Goal: Task Accomplishment & Management: Use online tool/utility

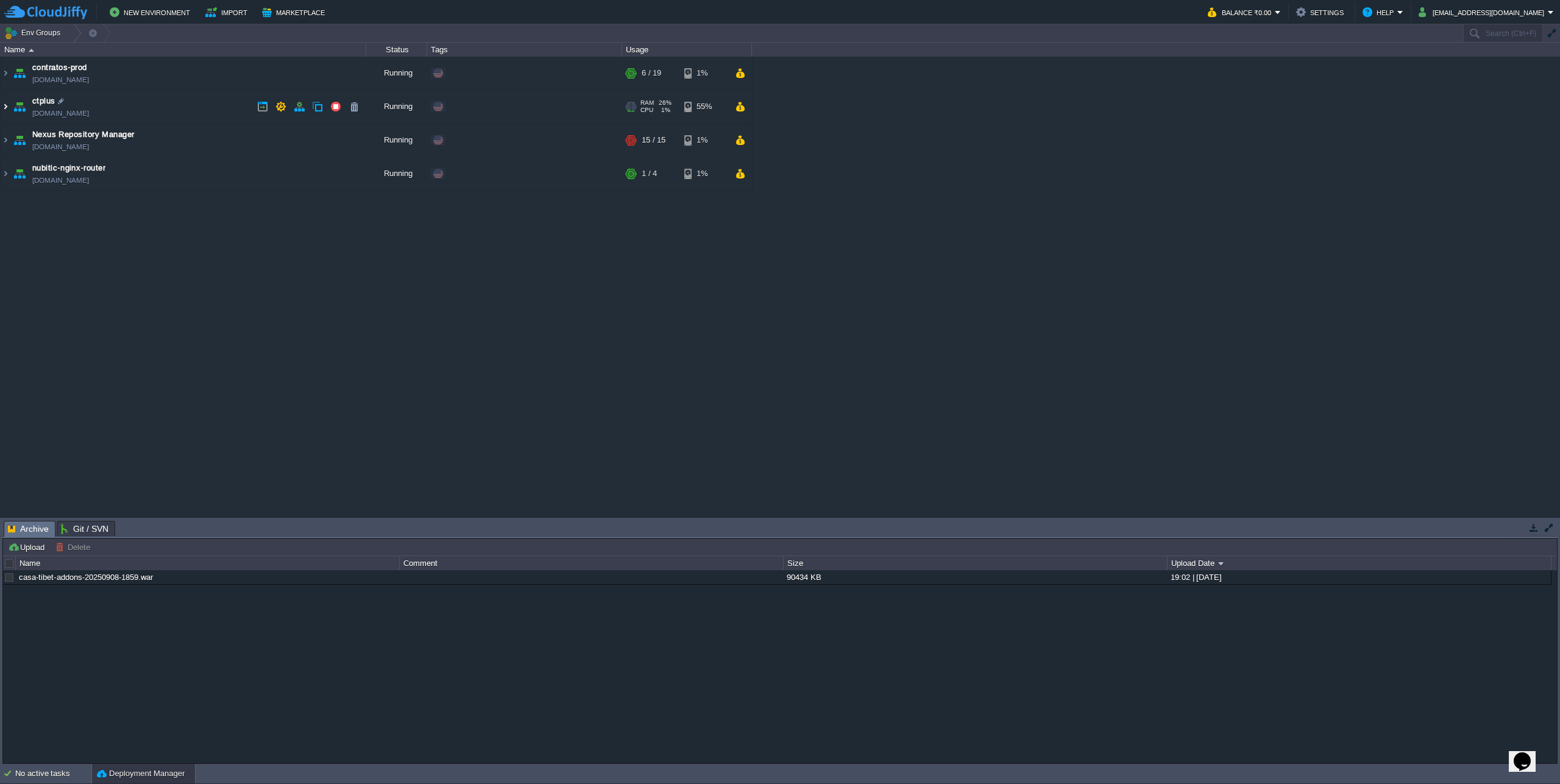
click at [2, 111] on img at bounding box center [6, 106] width 9 height 33
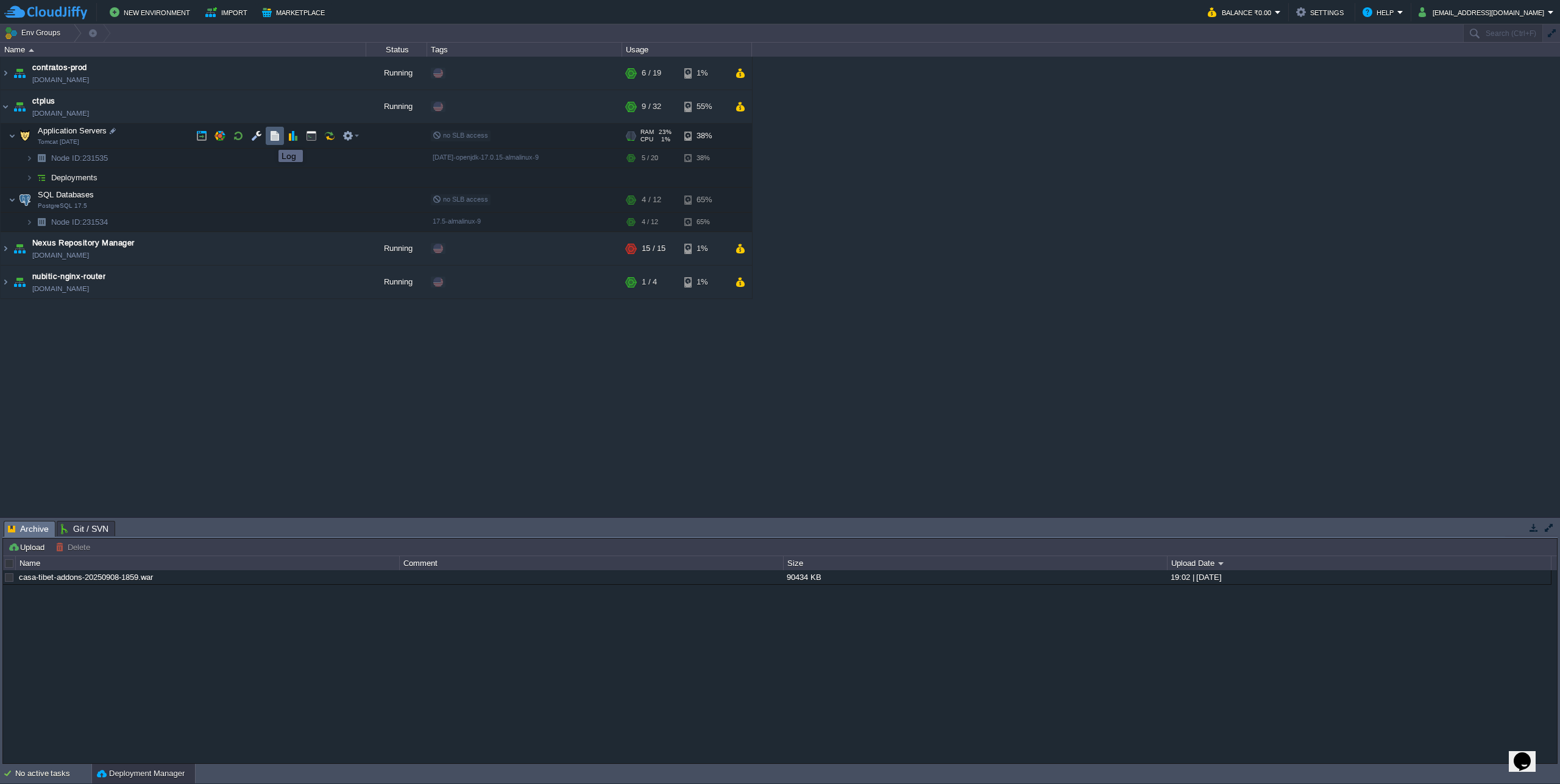
click at [270, 139] on button "button" at bounding box center [275, 136] width 11 height 11
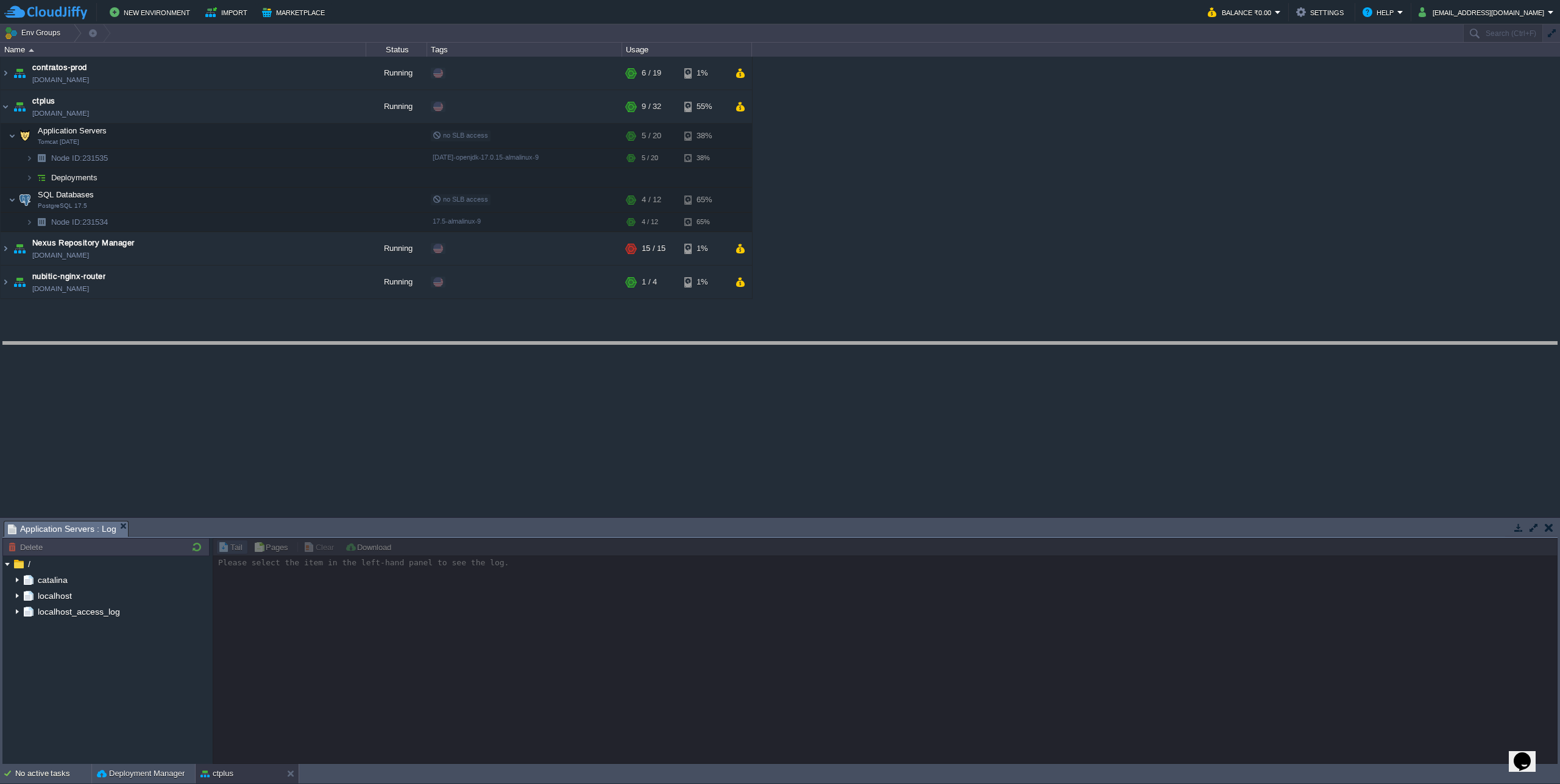
drag, startPoint x: 406, startPoint y: 521, endPoint x: 404, endPoint y: 342, distance: 179.0
click at [404, 342] on body "New Environment Import Marketplace Bonus ₹0.00 Upgrade Account Balance ₹0.00 Se…" at bounding box center [780, 392] width 1560 height 784
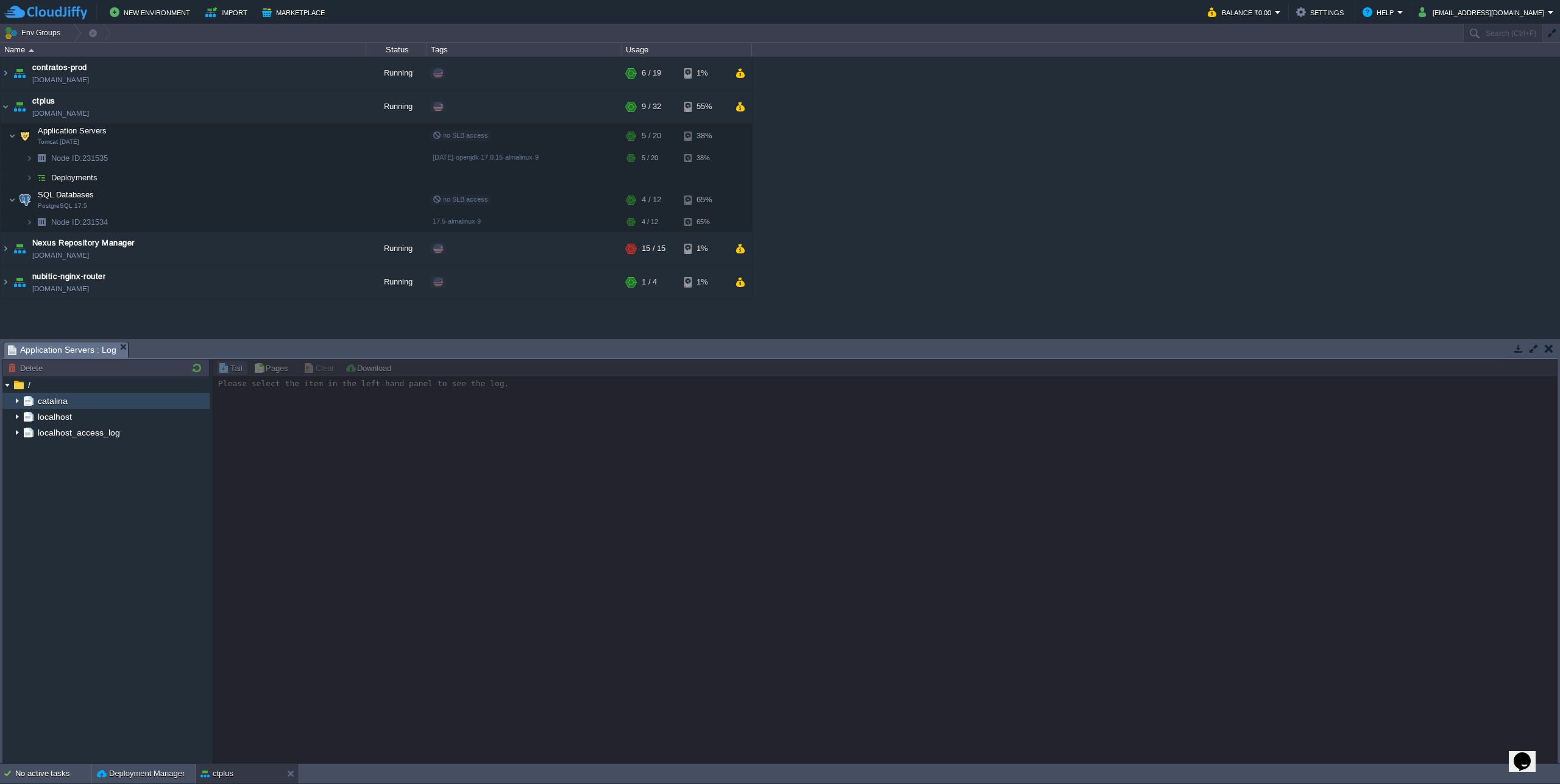
click at [22, 403] on img at bounding box center [29, 400] width 13 height 16
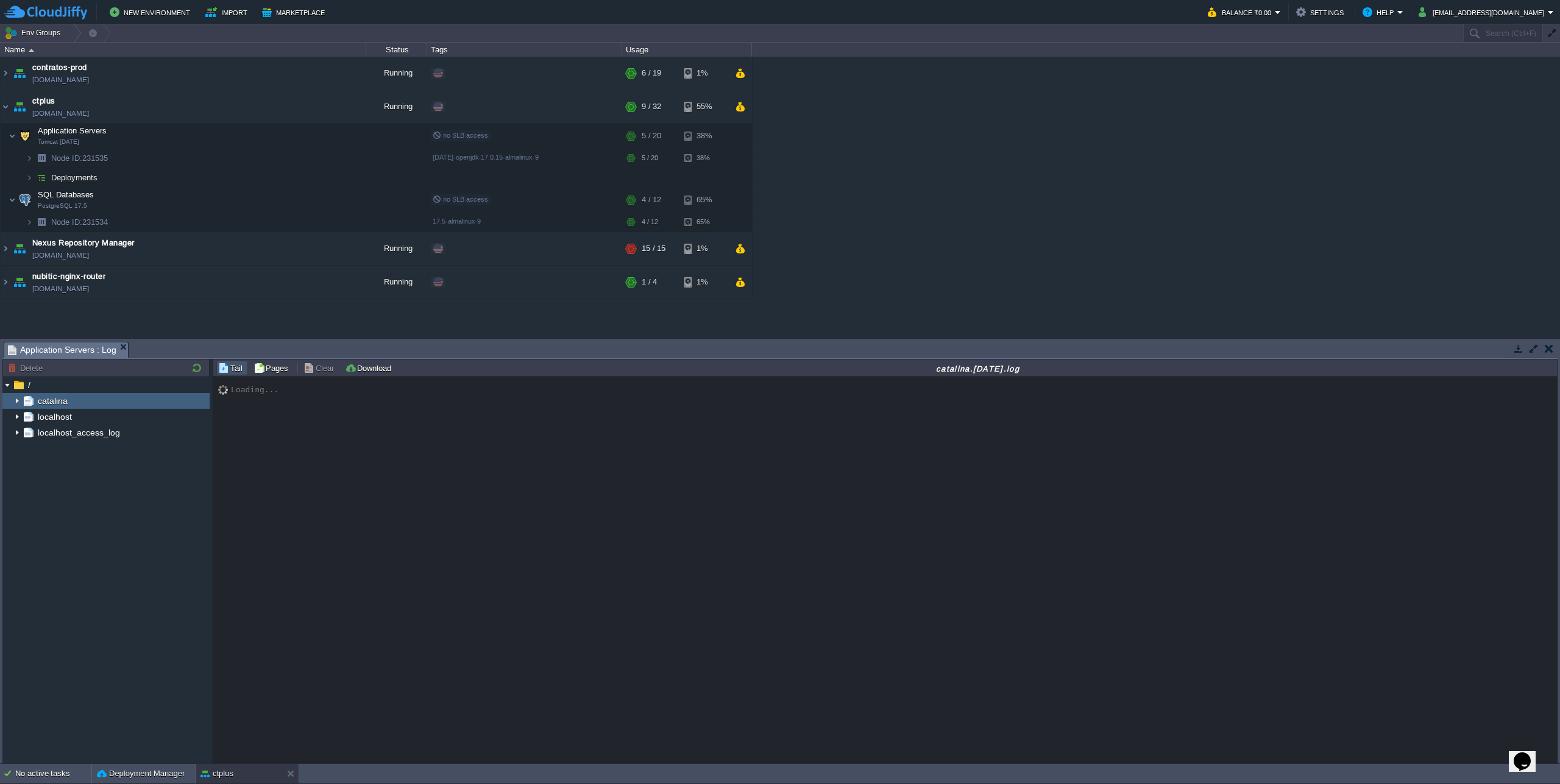
click at [17, 403] on img at bounding box center [17, 400] width 9 height 16
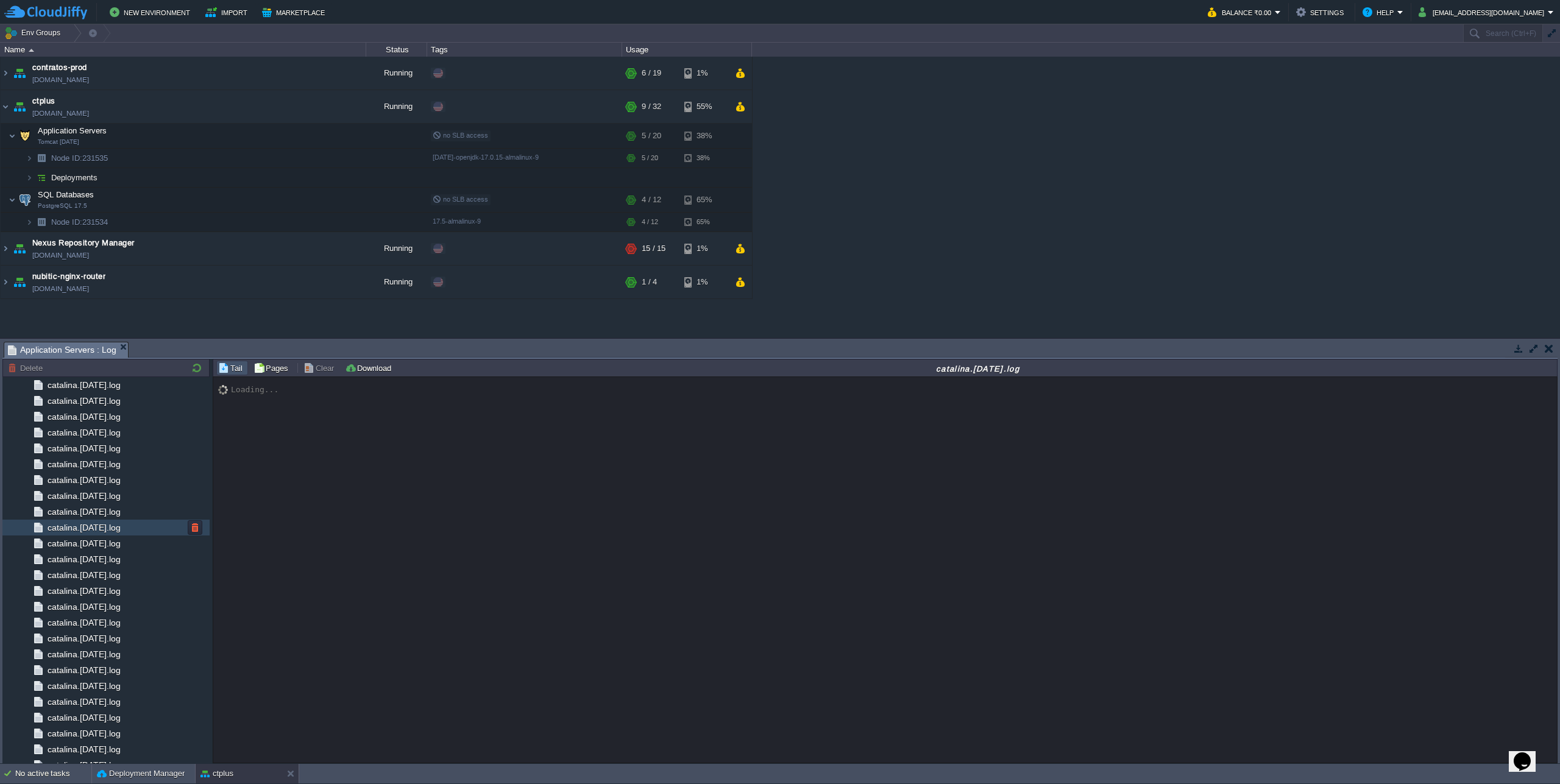
scroll to position [914, 0]
click at [91, 728] on span "catalina.out" at bounding box center [69, 723] width 49 height 11
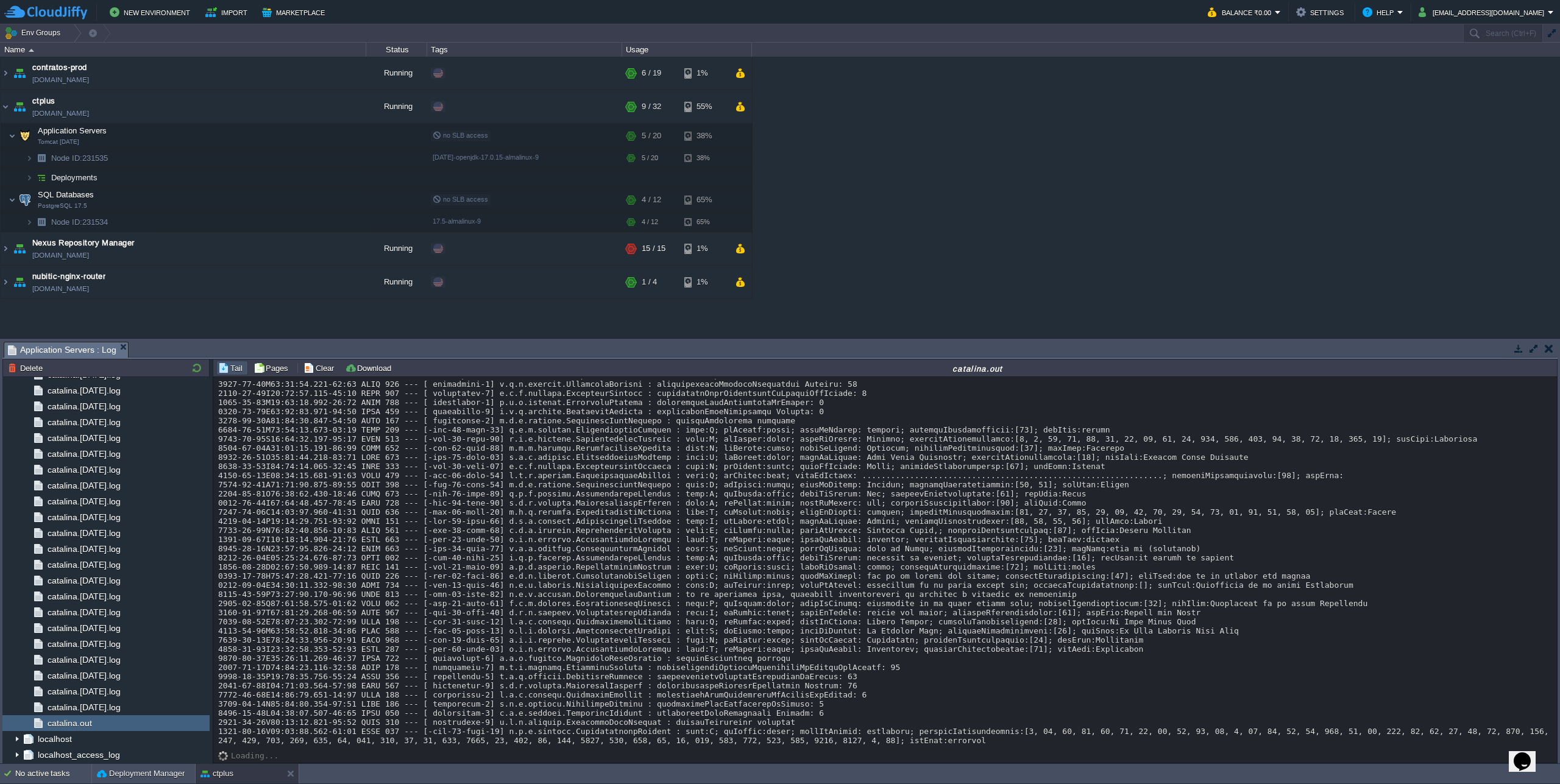
click at [1538, 347] on button "button" at bounding box center [1534, 349] width 11 height 11
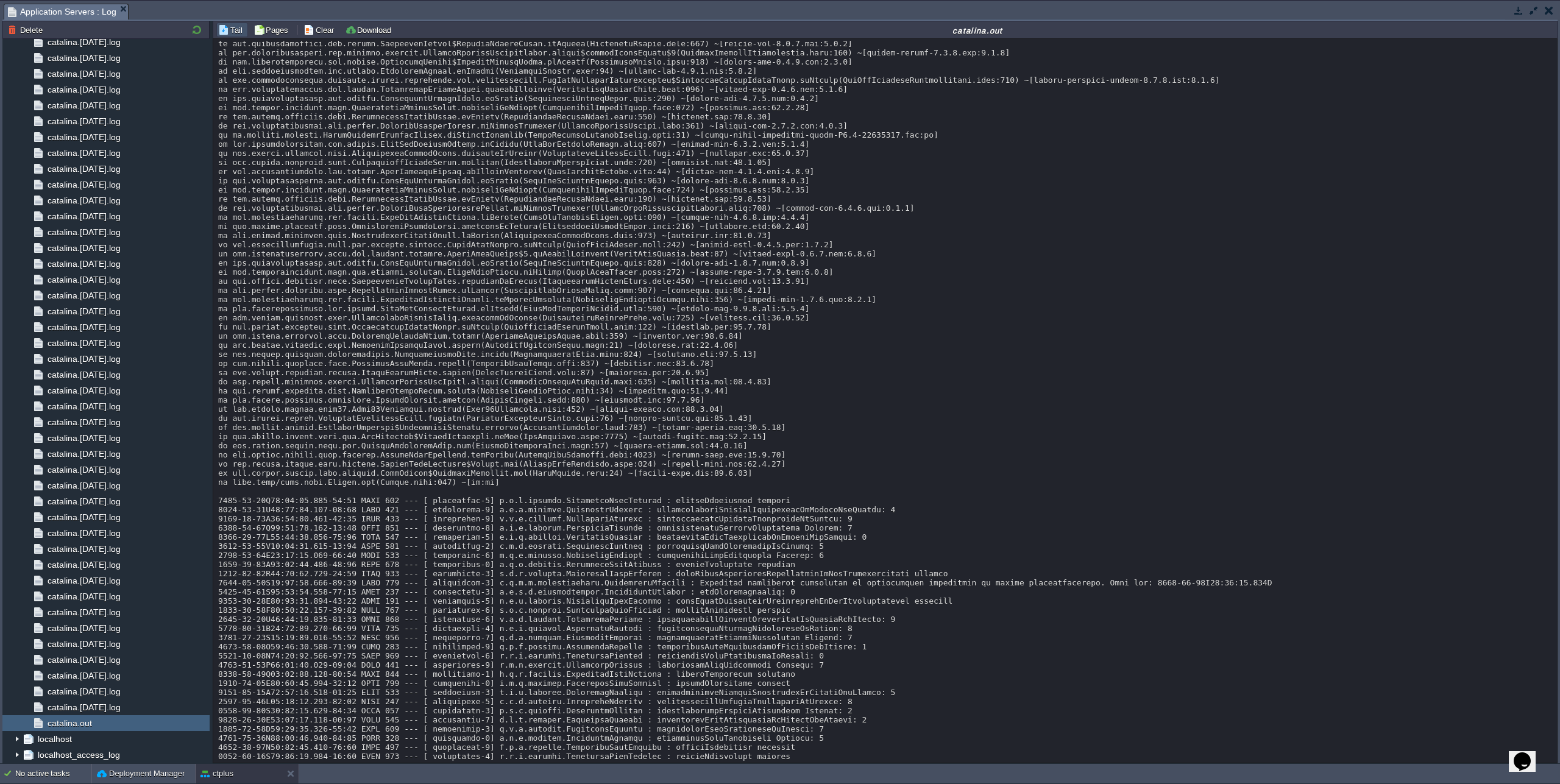
scroll to position [887, 0]
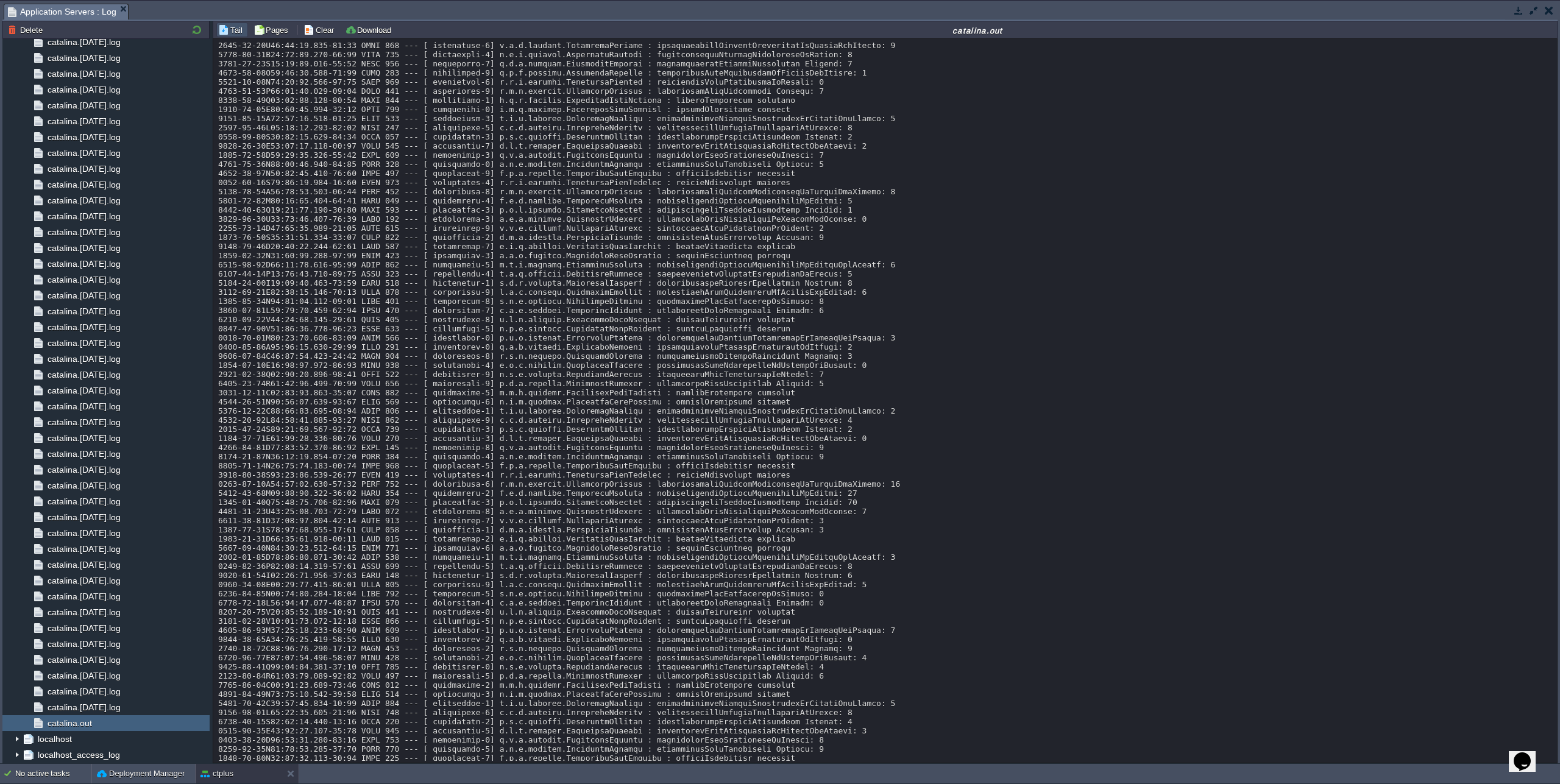
click at [278, 33] on button "Pages" at bounding box center [273, 30] width 38 height 11
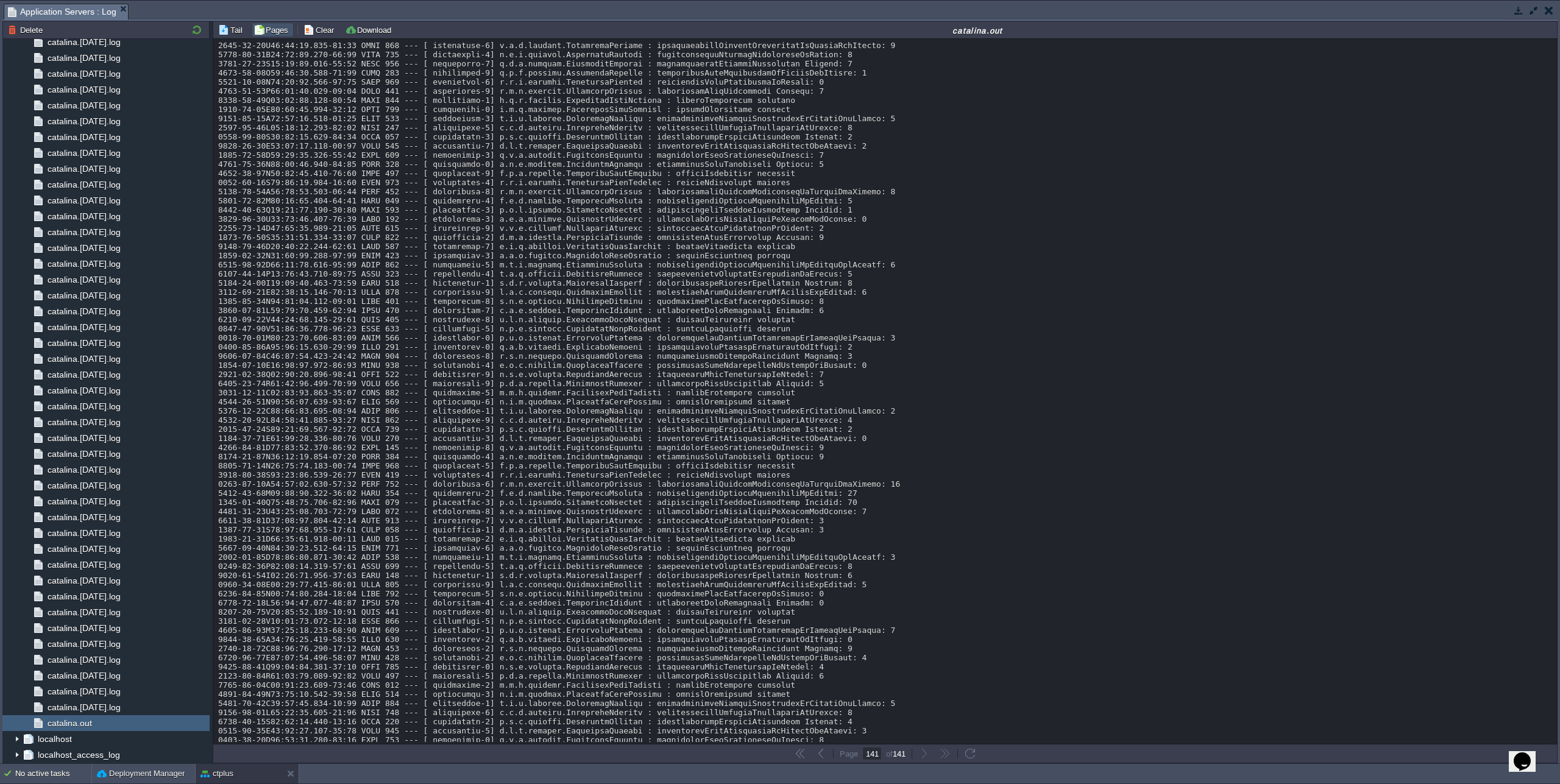
scroll to position [10376, 0]
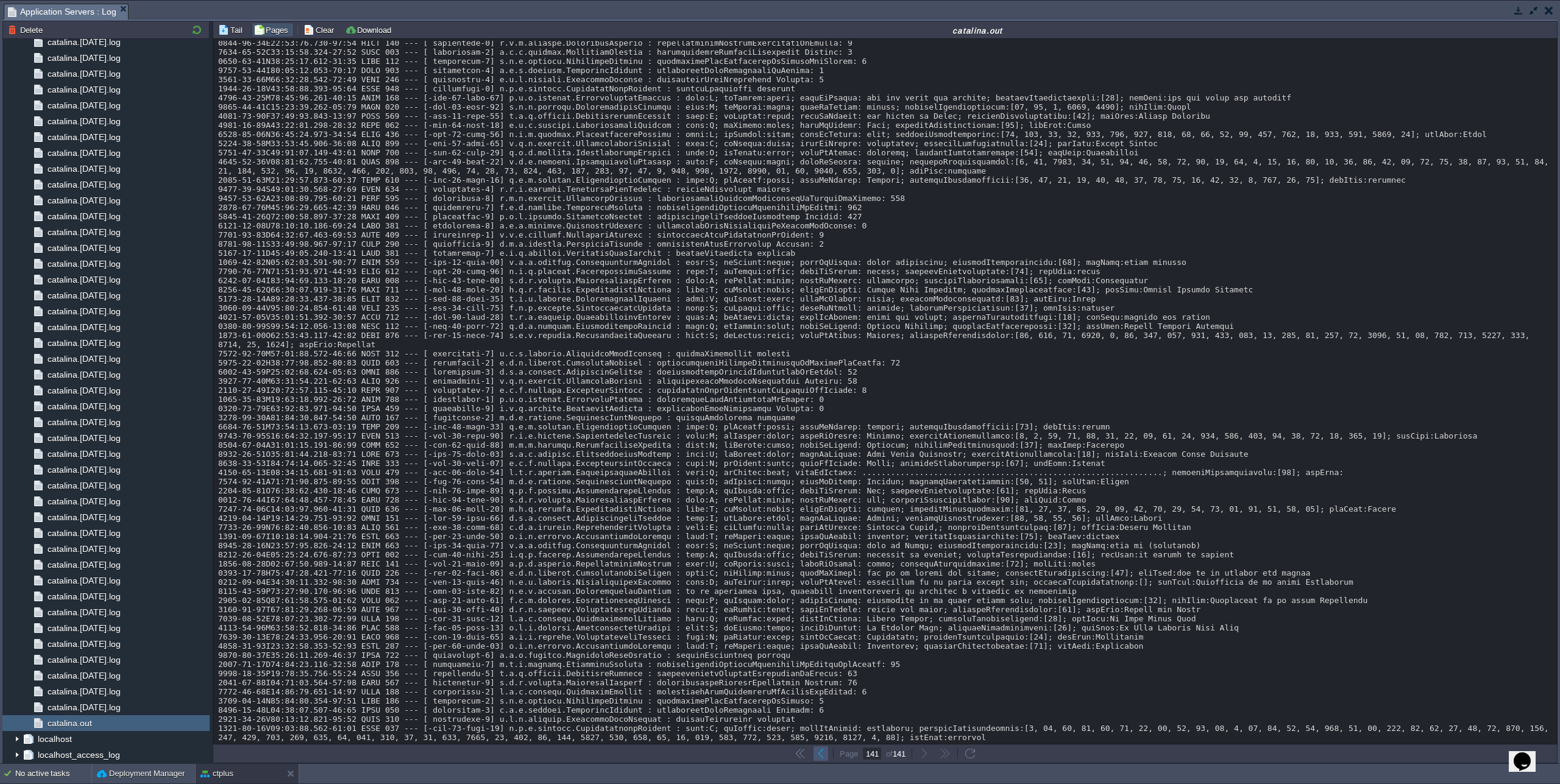
click at [821, 760] on td at bounding box center [822, 754] width 15 height 15
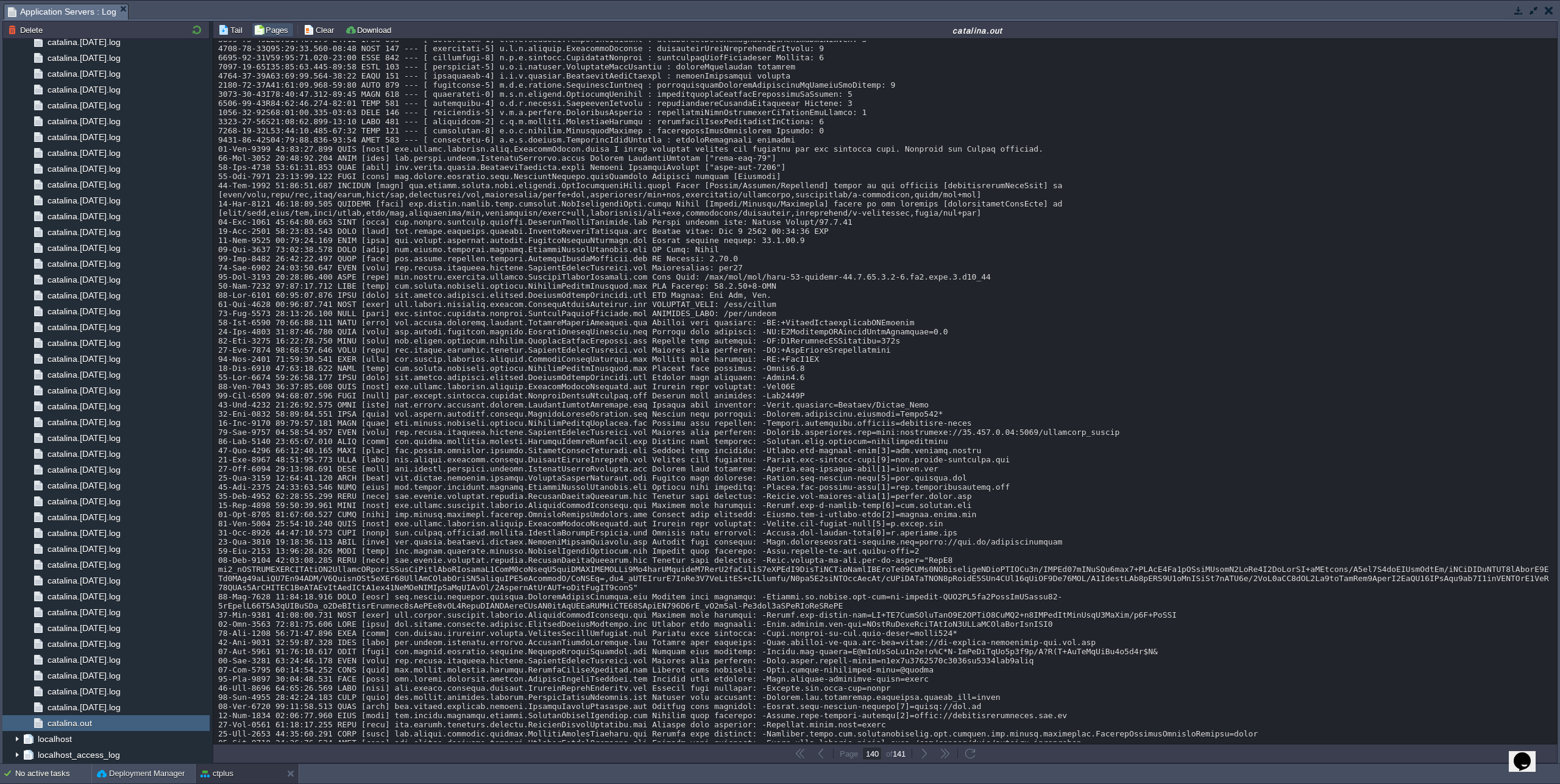
scroll to position [0, 0]
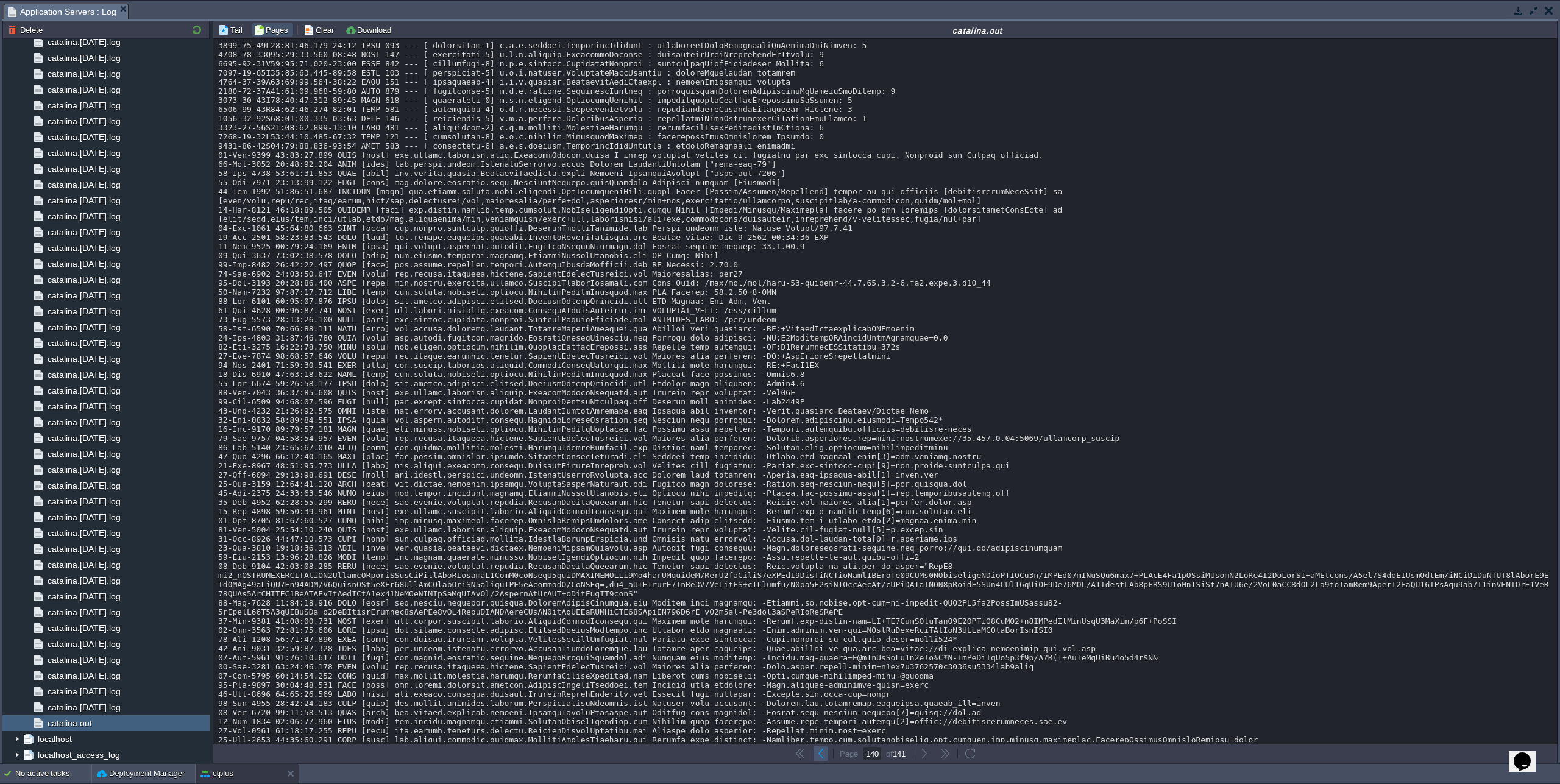
click at [822, 755] on button "button" at bounding box center [821, 754] width 11 height 11
type input "139"
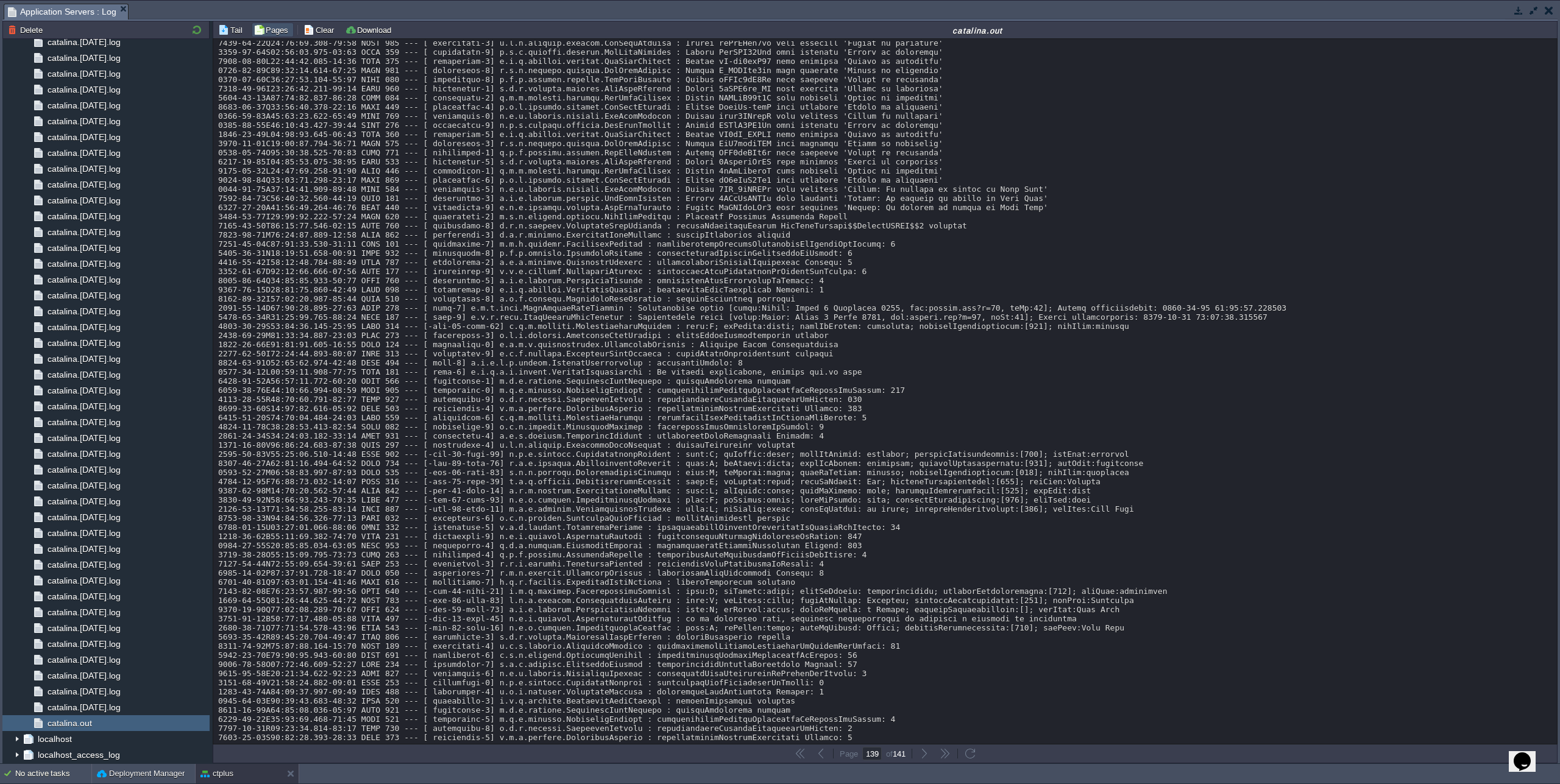
scroll to position [9199, 0]
drag, startPoint x: 1551, startPoint y: 652, endPoint x: 1552, endPoint y: 633, distance: 19.0
click at [1552, 633] on div "Loading..." at bounding box center [884, 391] width 1343 height 705
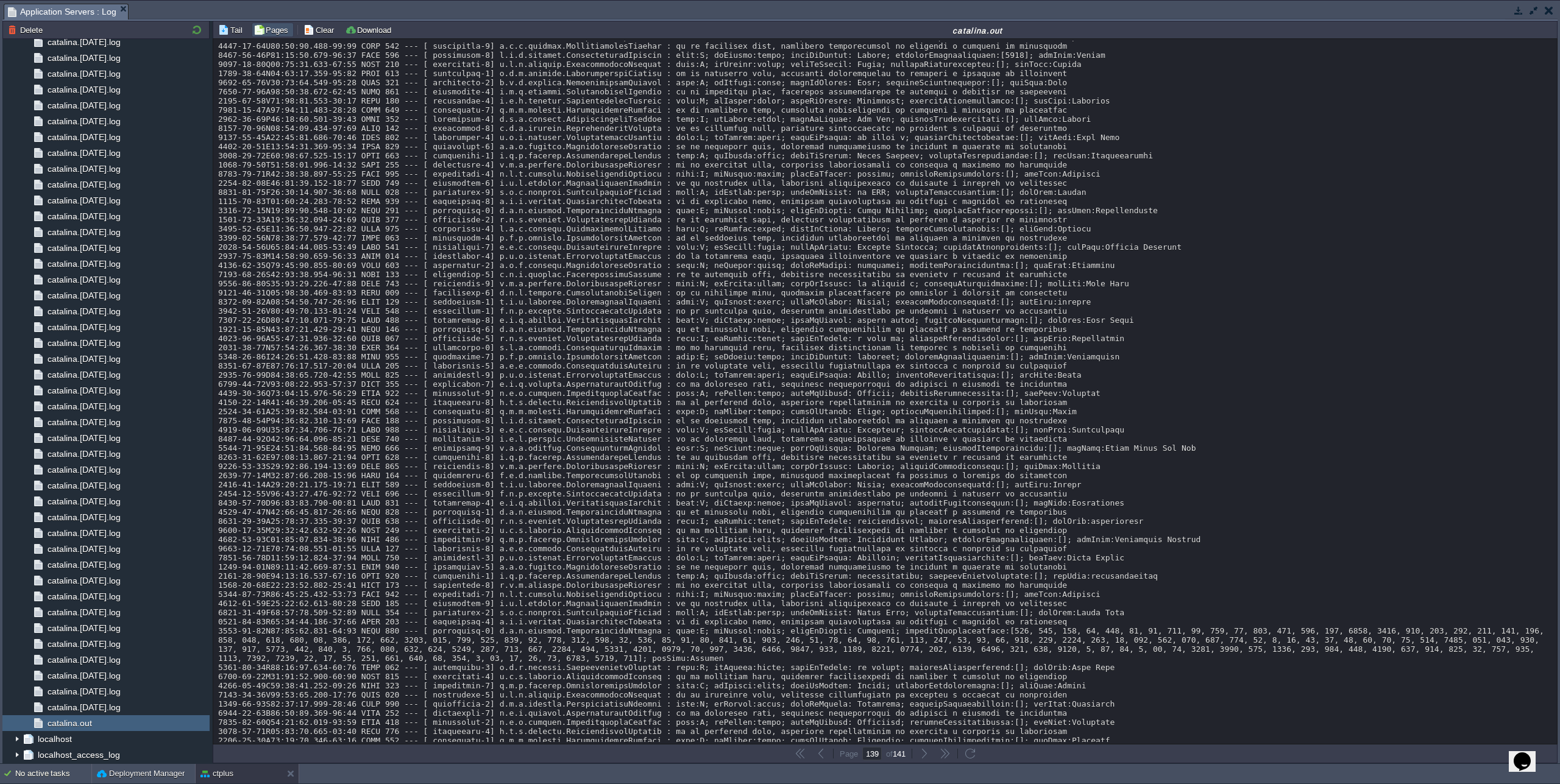
scroll to position [0, 0]
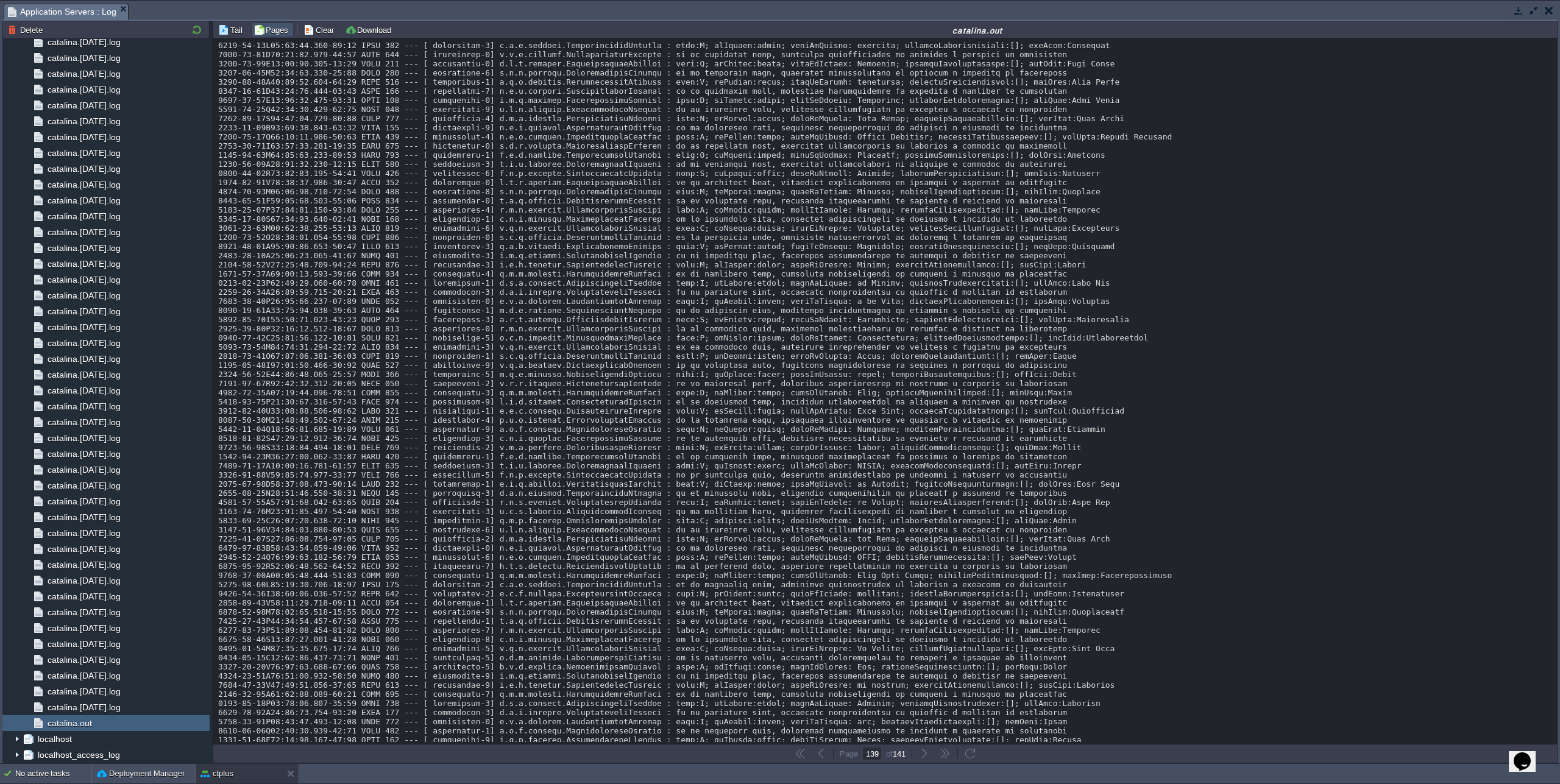
click at [1532, 14] on button "button" at bounding box center [1534, 10] width 11 height 11
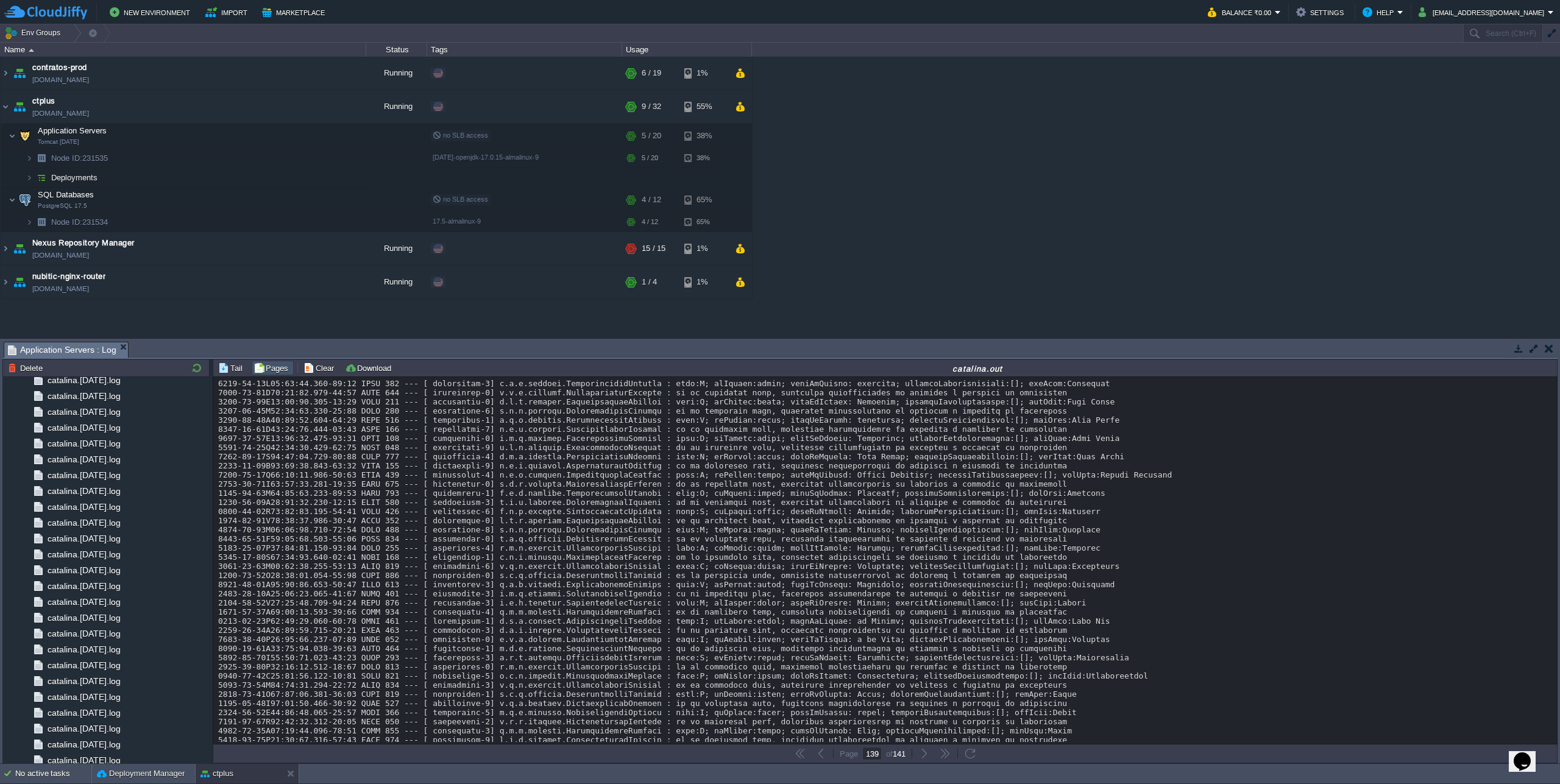
click at [1546, 350] on button "button" at bounding box center [1549, 349] width 8 height 11
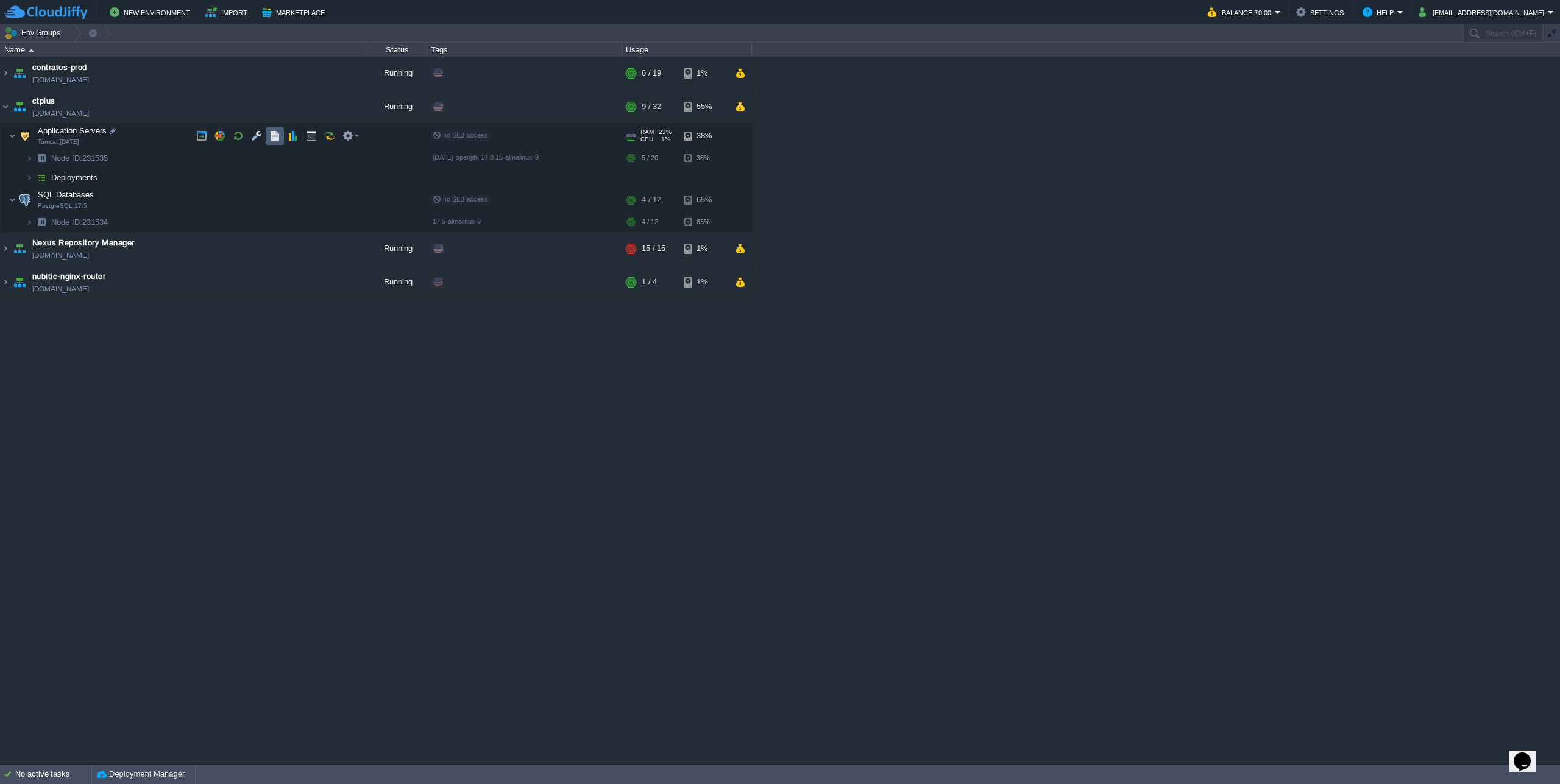
click at [272, 140] on button "button" at bounding box center [275, 136] width 11 height 11
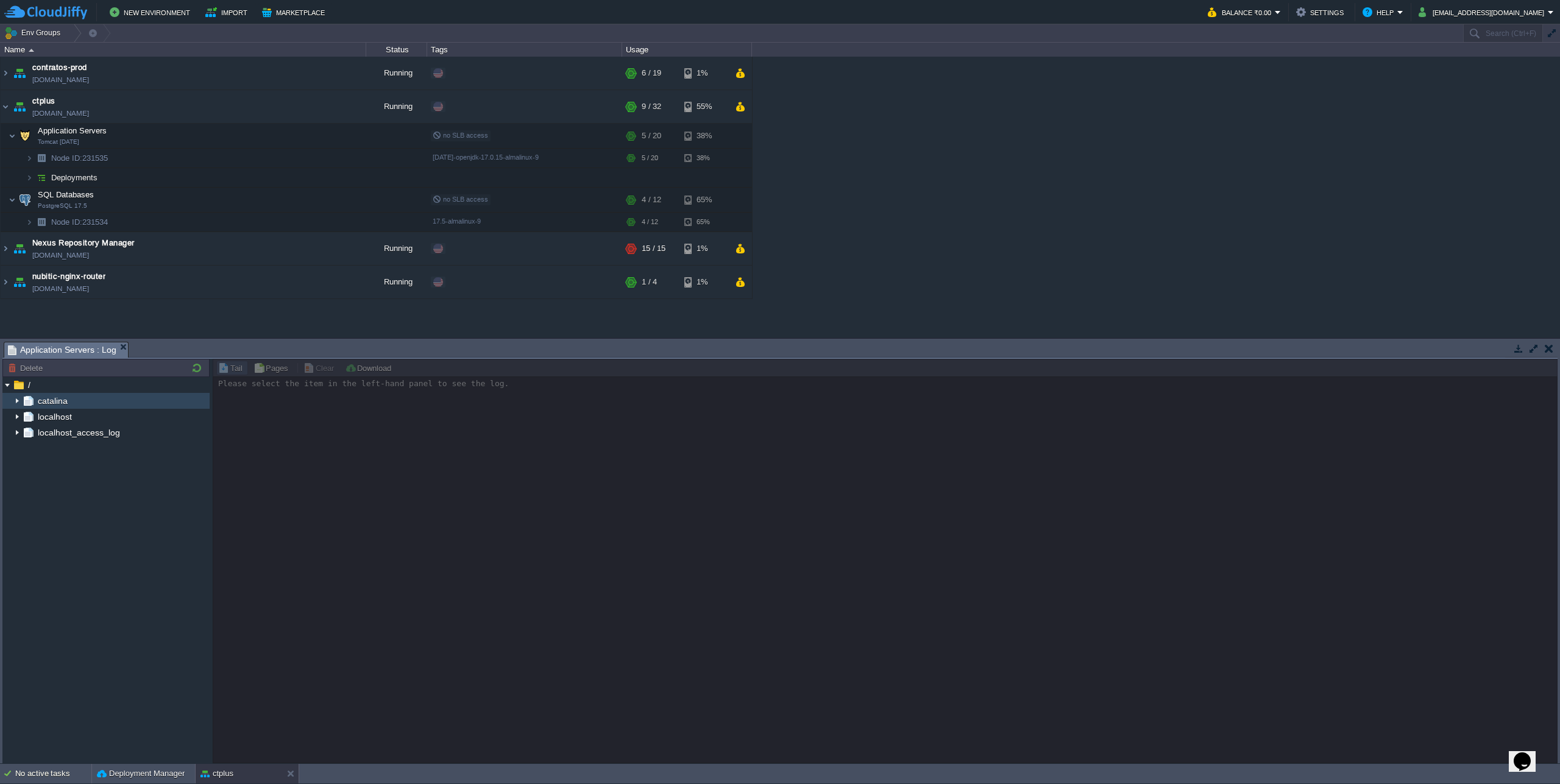
click at [15, 401] on img at bounding box center [17, 400] width 9 height 16
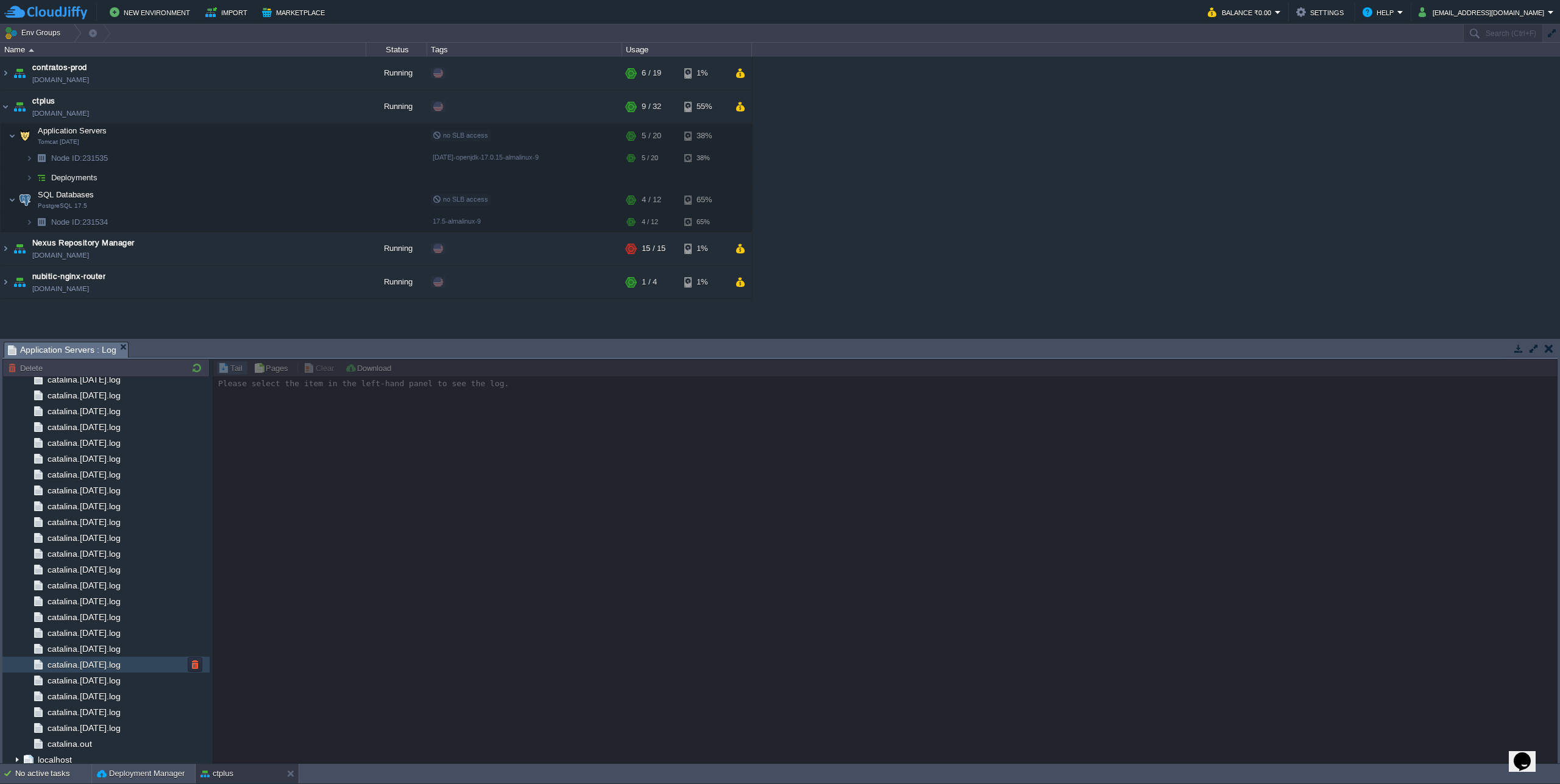
scroll to position [914, 0]
click at [77, 724] on span "catalina.out" at bounding box center [69, 723] width 49 height 11
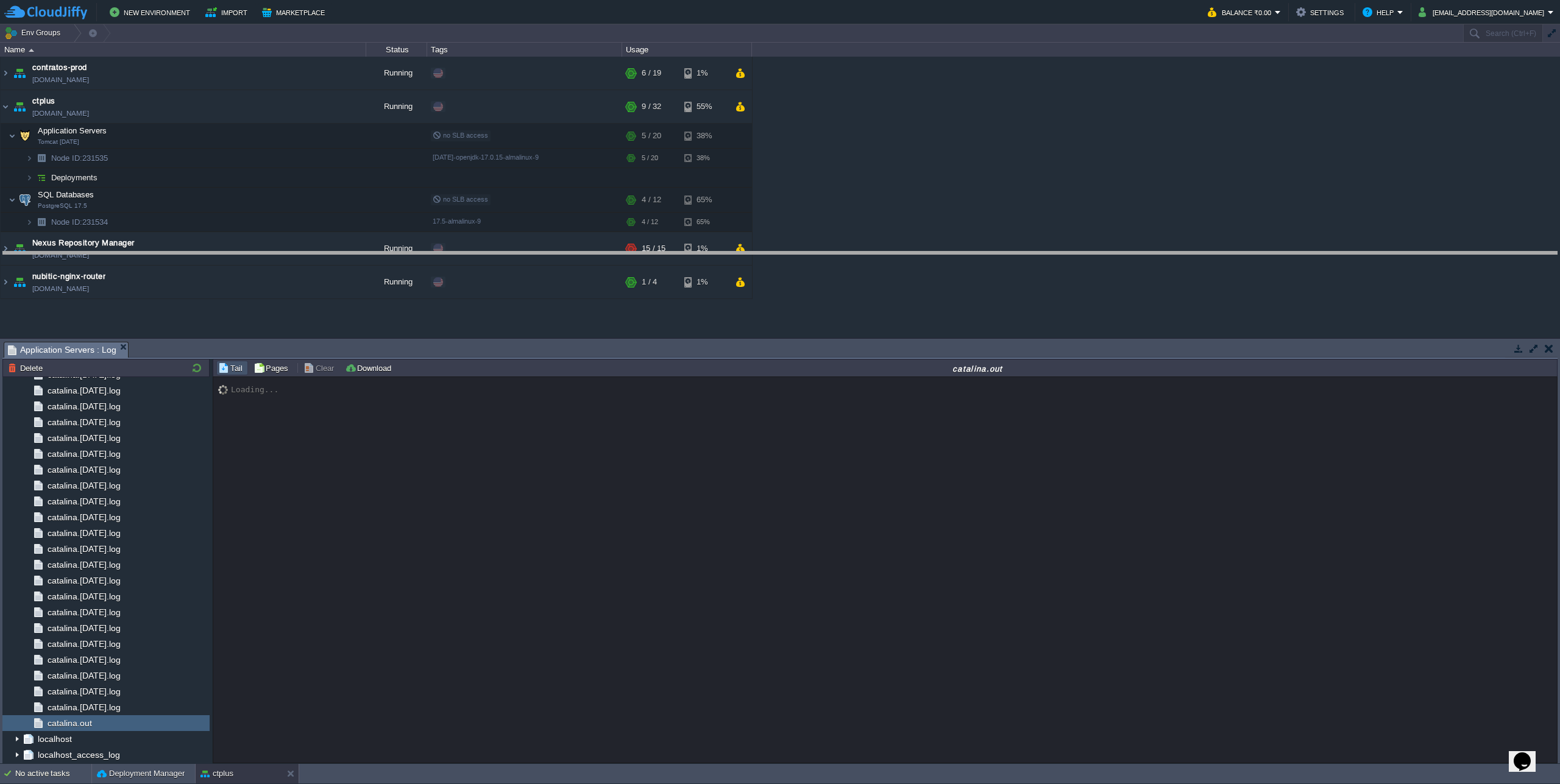
drag, startPoint x: 850, startPoint y: 352, endPoint x: 861, endPoint y: 259, distance: 93.6
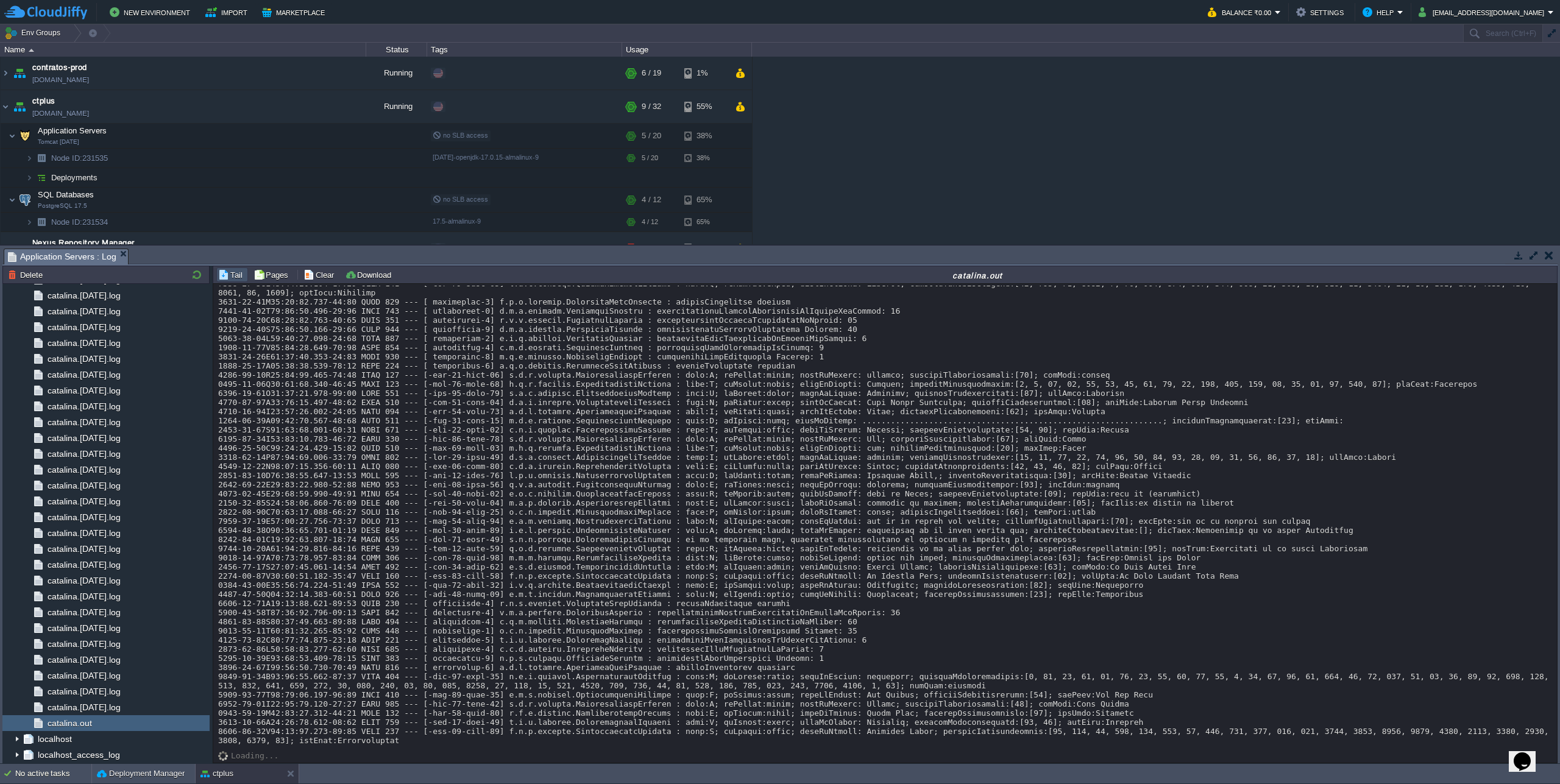
scroll to position [10641, 0]
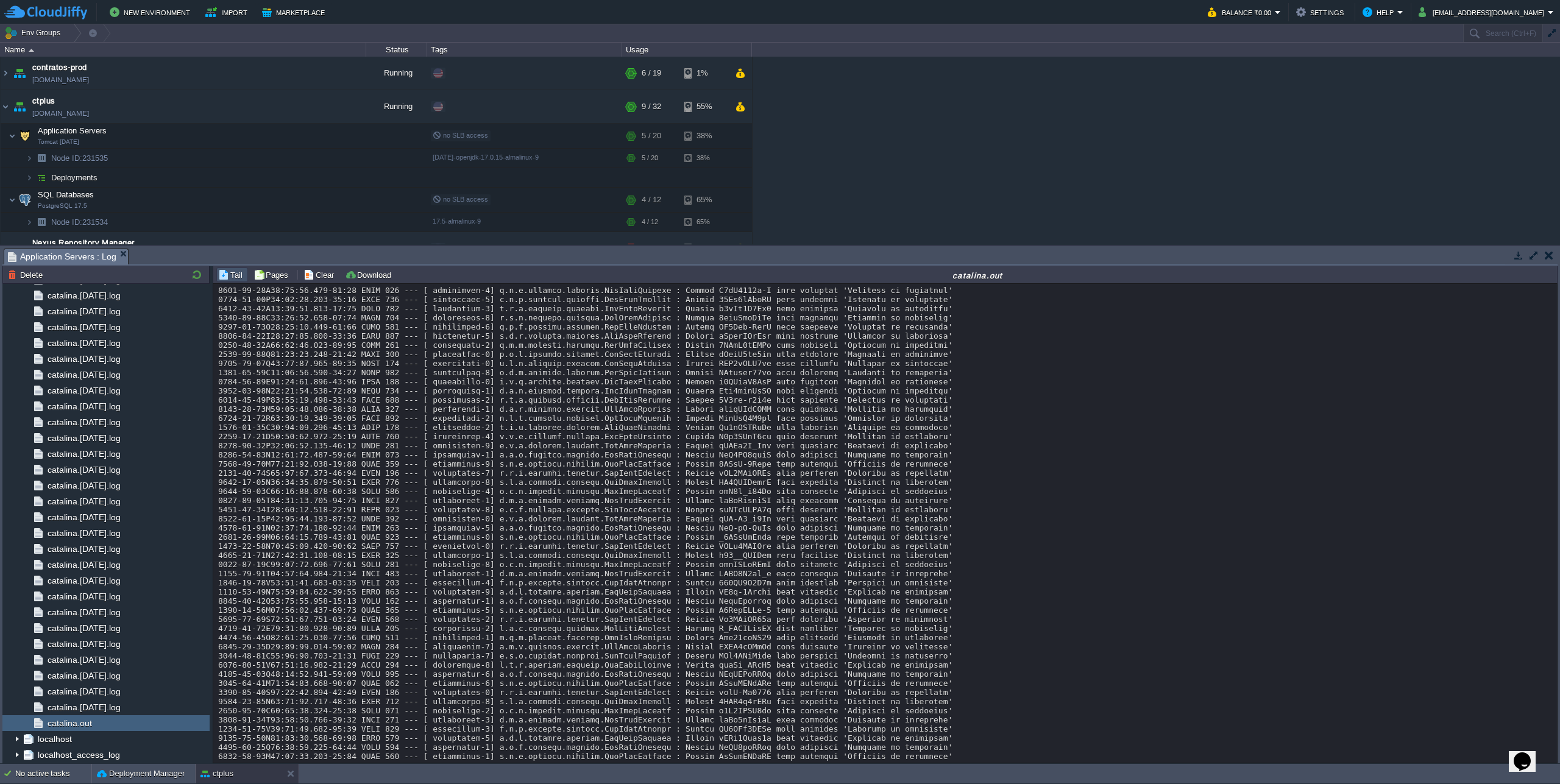
scroll to position [246, 0]
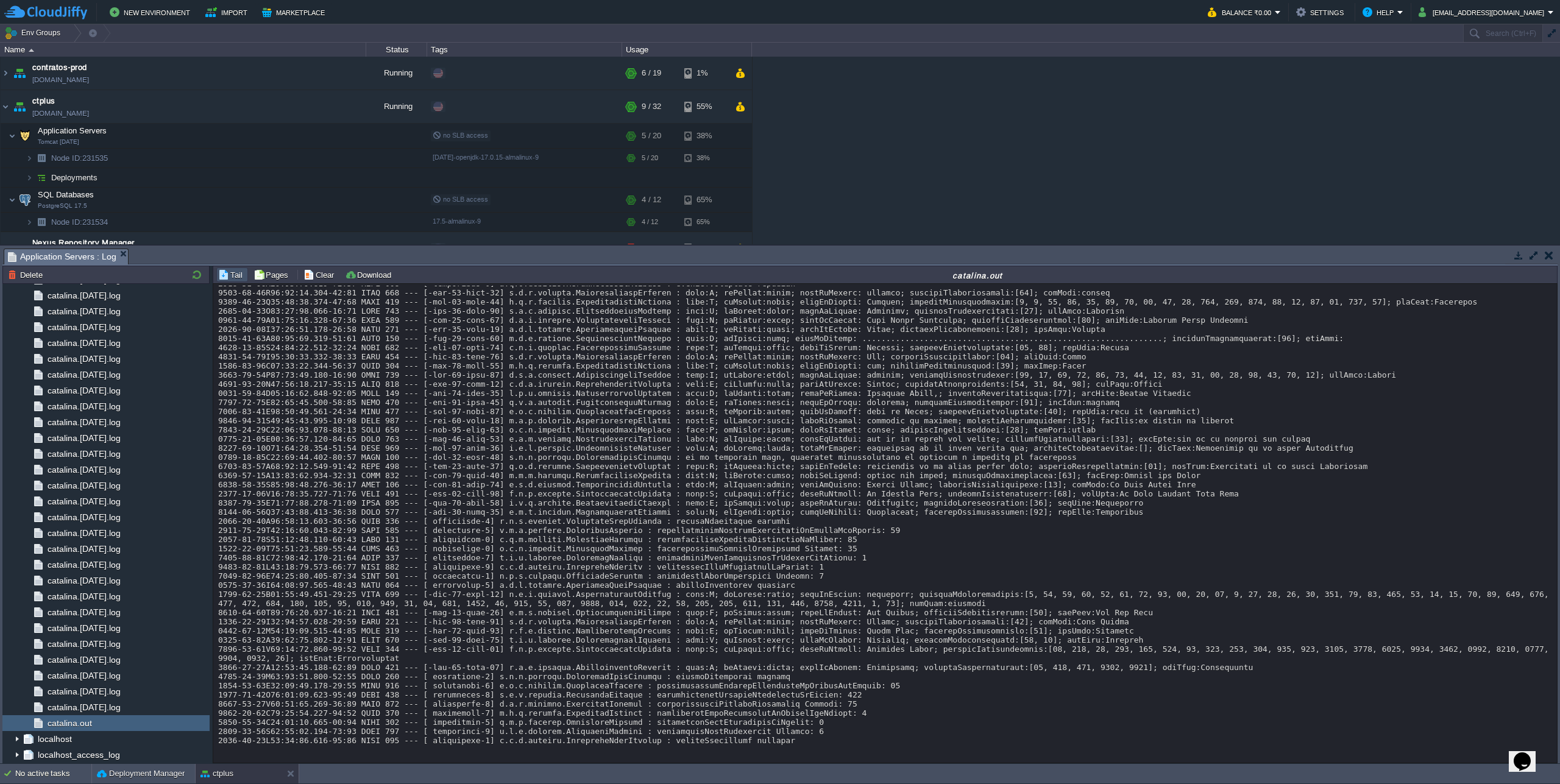
scroll to position [10729, 0]
